Goal: Transaction & Acquisition: Obtain resource

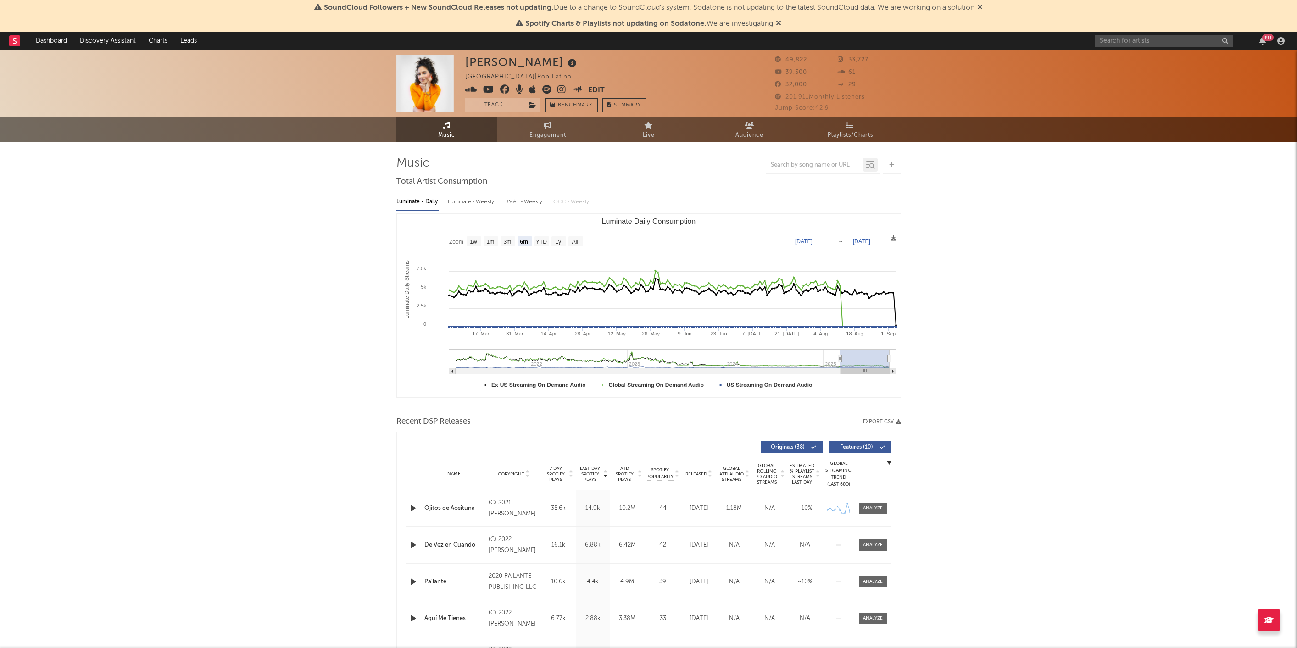
select select "6m"
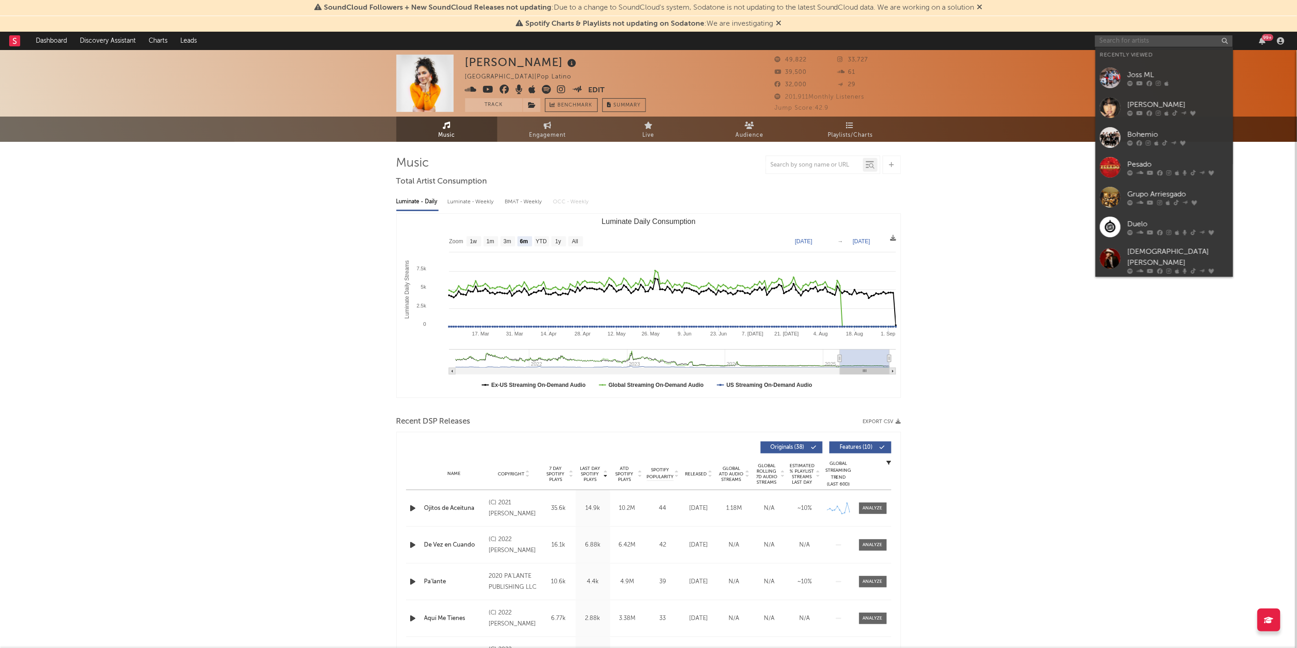
click at [1109, 40] on input "text" at bounding box center [1164, 40] width 138 height 11
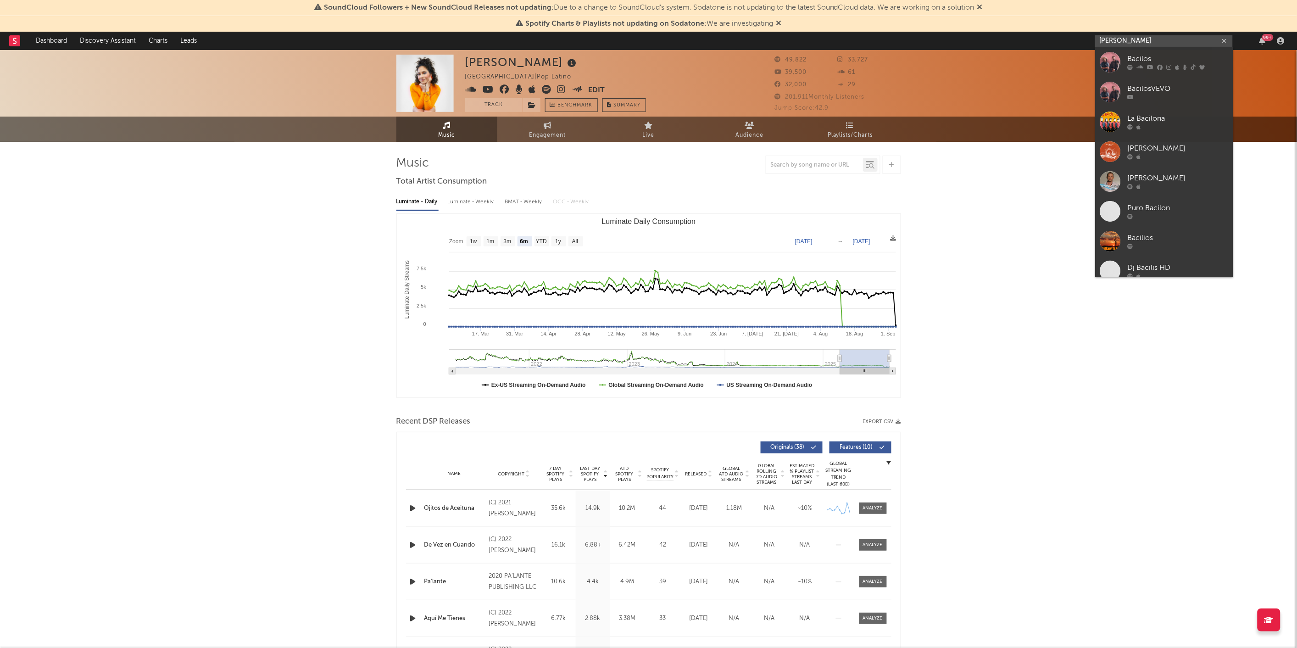
type input "[PERSON_NAME]"
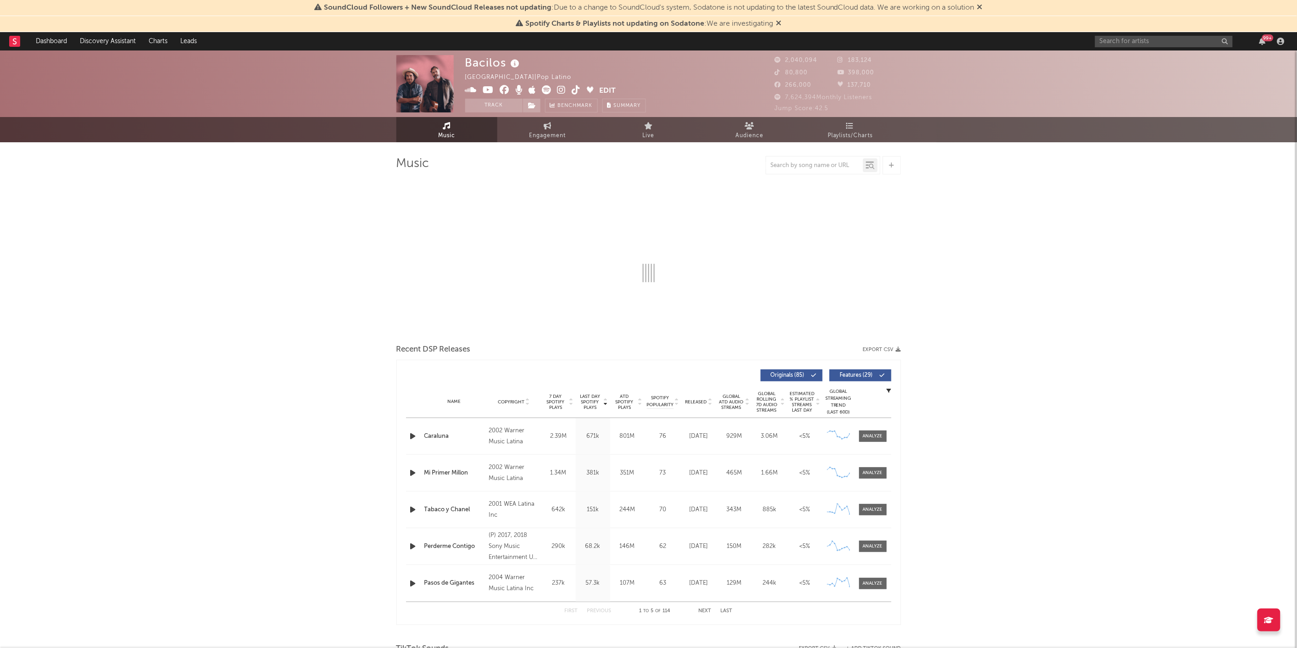
select select "6m"
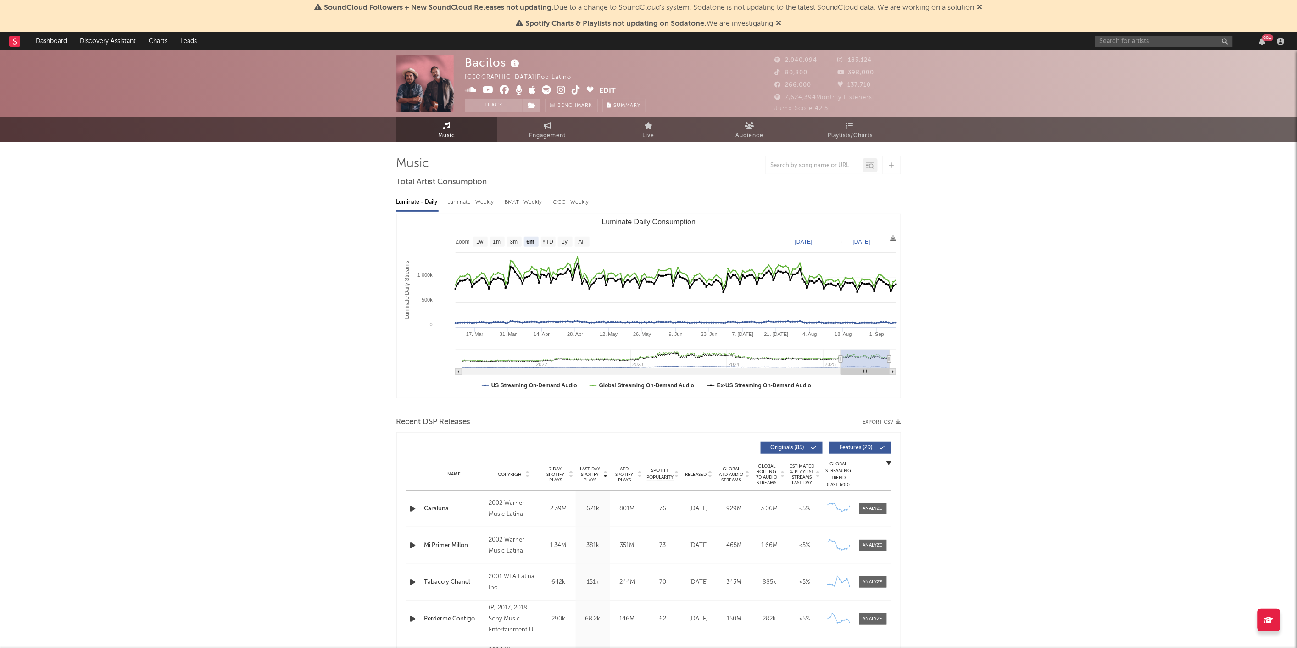
click at [886, 423] on button "Export CSV" at bounding box center [882, 422] width 38 height 6
click at [1158, 34] on div "99 +" at bounding box center [1191, 41] width 193 height 18
click at [1134, 44] on input "text" at bounding box center [1164, 41] width 138 height 11
type input "[PERSON_NAME]"
click at [1110, 61] on div at bounding box center [1110, 62] width 21 height 21
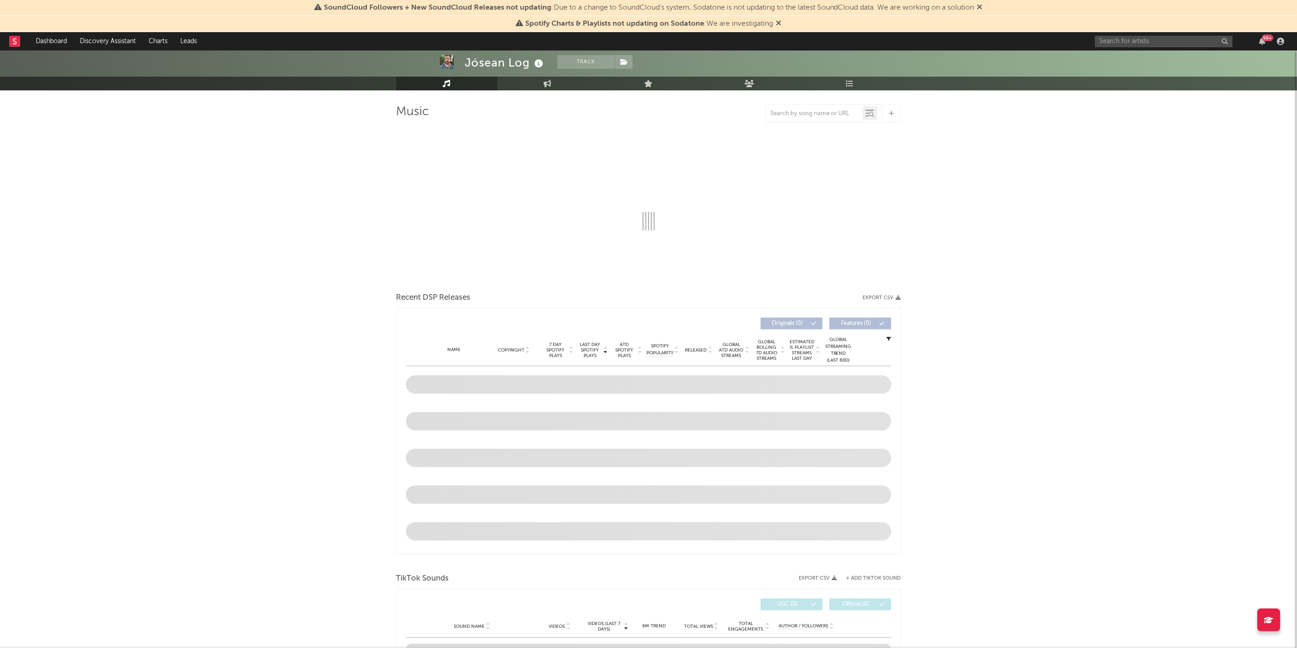
scroll to position [52, 0]
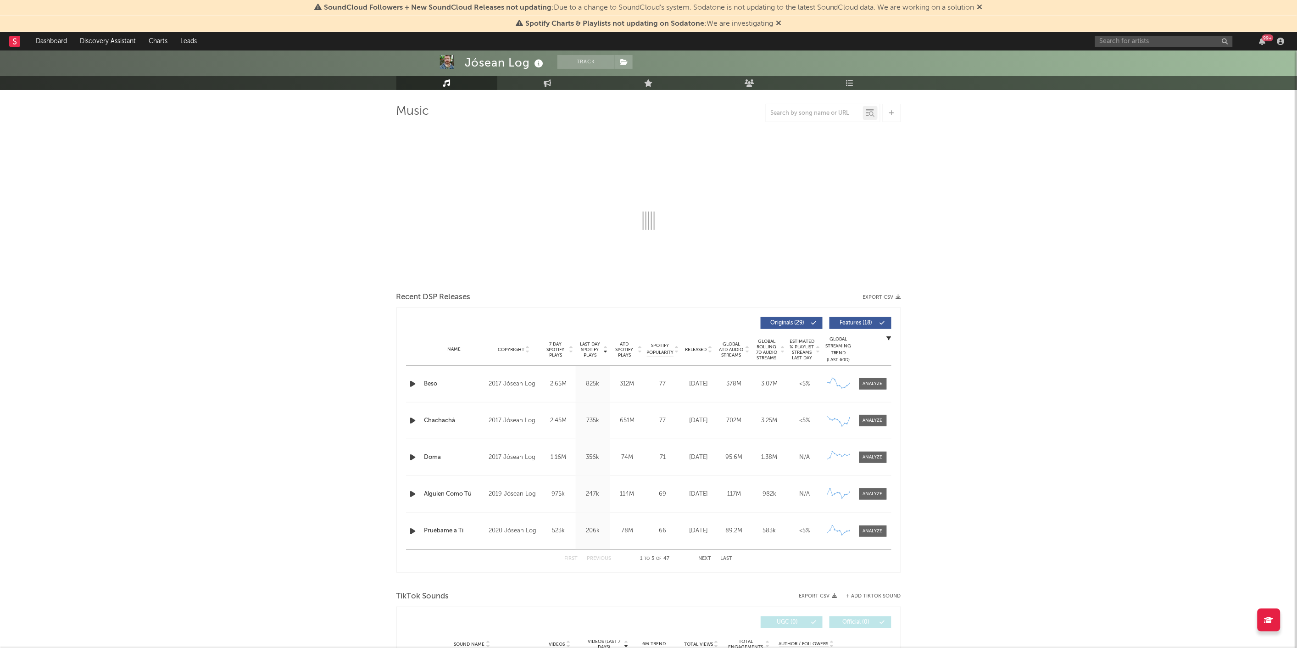
select select "6m"
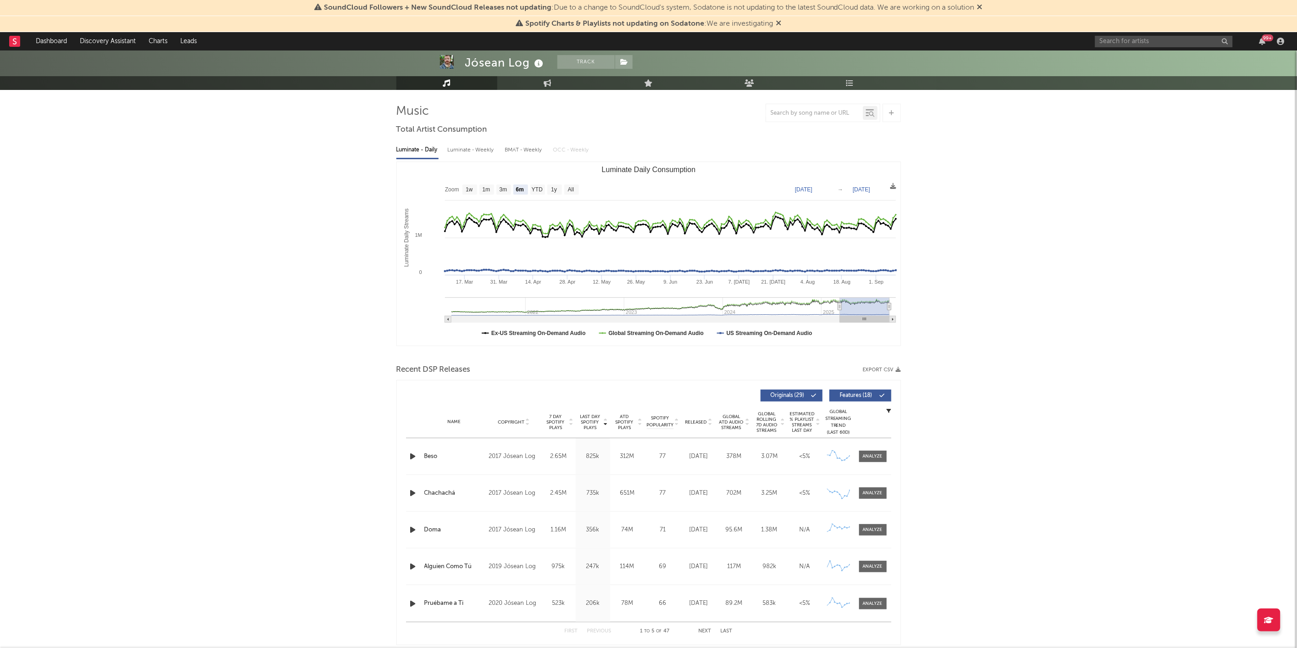
click at [898, 368] on icon "button" at bounding box center [898, 369] width 5 height 5
